Goal: Task Accomplishment & Management: Use online tool/utility

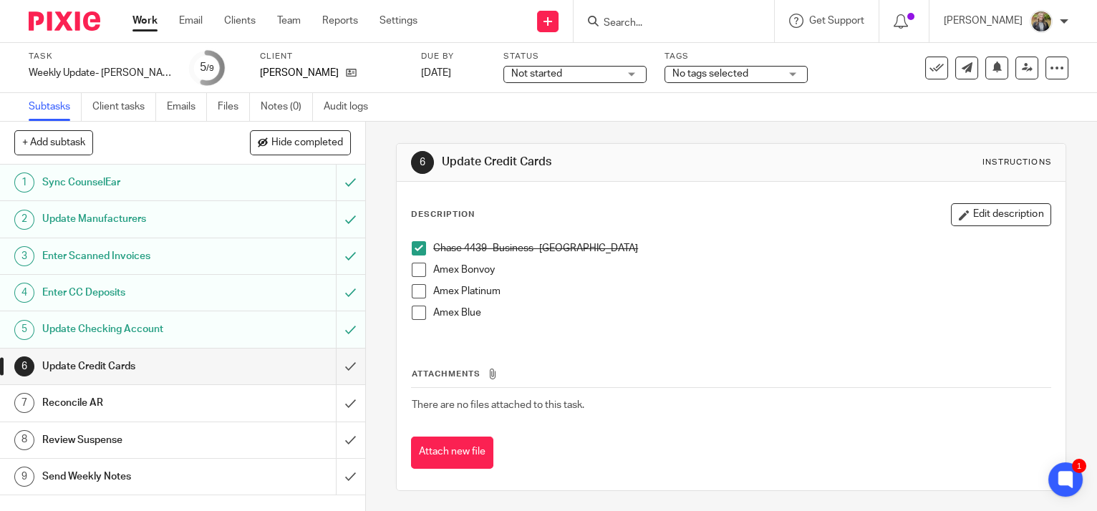
click at [416, 274] on span at bounding box center [419, 270] width 14 height 14
click at [412, 318] on span at bounding box center [419, 313] width 14 height 14
click at [412, 295] on span at bounding box center [419, 291] width 14 height 14
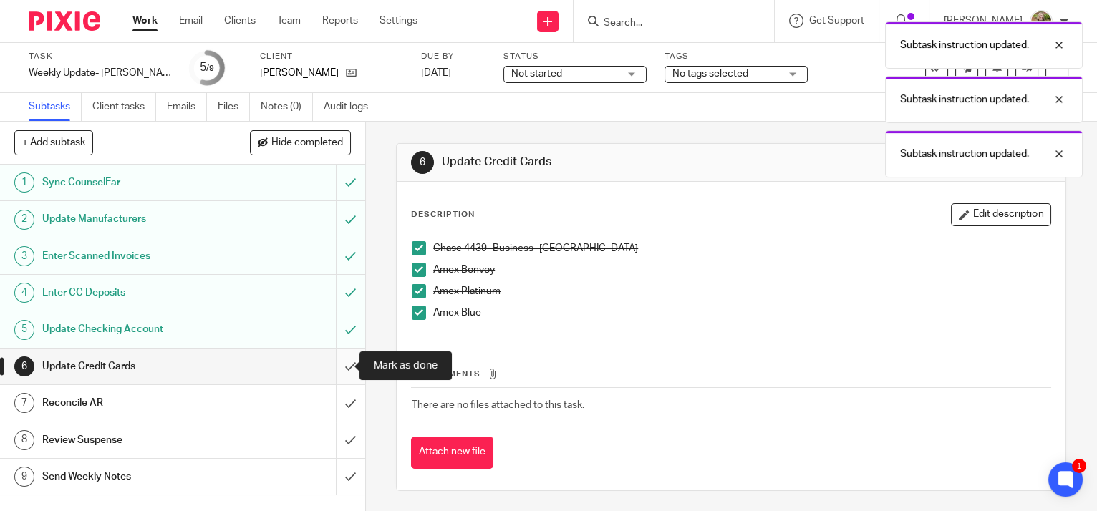
click at [333, 369] on input "submit" at bounding box center [182, 367] width 365 height 36
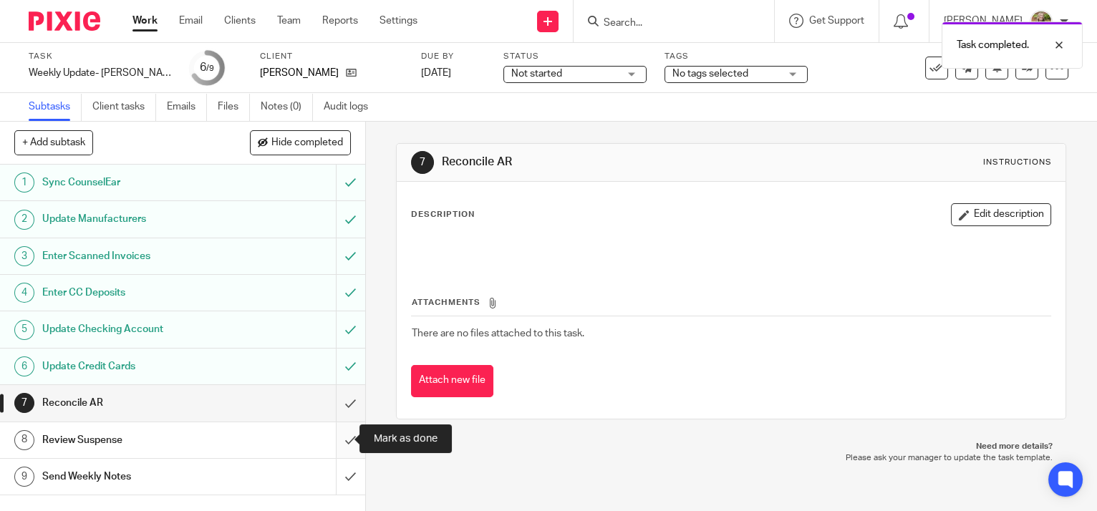
click at [338, 440] on input "submit" at bounding box center [182, 440] width 365 height 36
click at [253, 470] on div "Send Weekly Notes" at bounding box center [181, 476] width 279 height 21
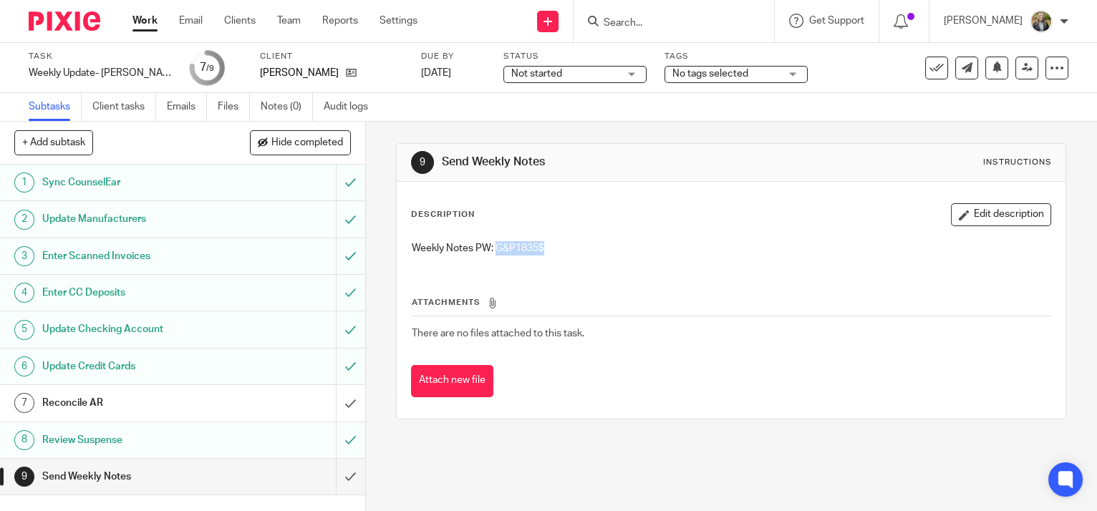
drag, startPoint x: 546, startPoint y: 245, endPoint x: 494, endPoint y: 250, distance: 52.5
click at [494, 250] on p "Weekly Notes PW: G&P1835$" at bounding box center [731, 248] width 639 height 14
copy p "G&P1835$"
click at [339, 478] on input "submit" at bounding box center [182, 477] width 365 height 36
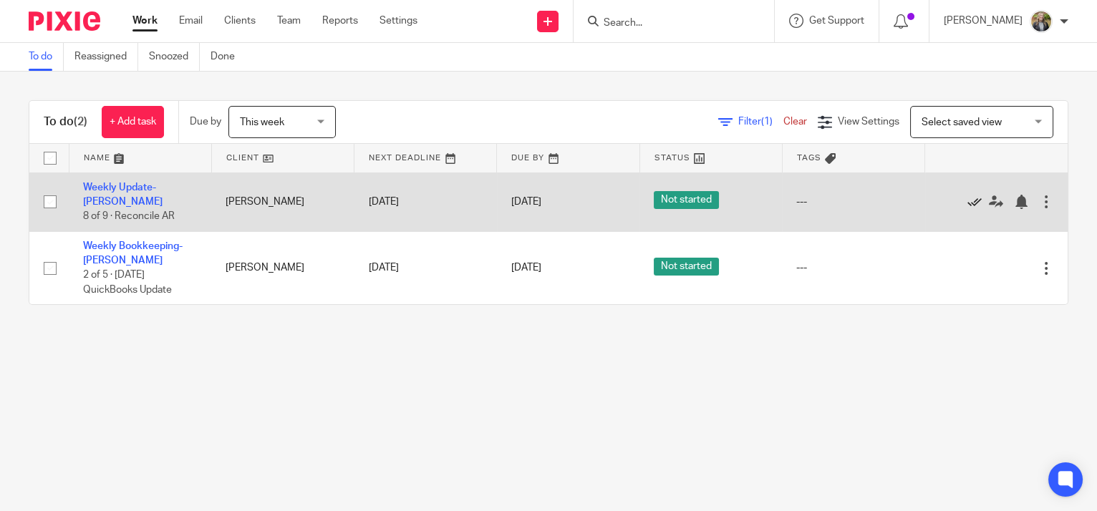
click at [967, 203] on icon at bounding box center [974, 202] width 14 height 14
